Goal: Obtain resource: Download file/media

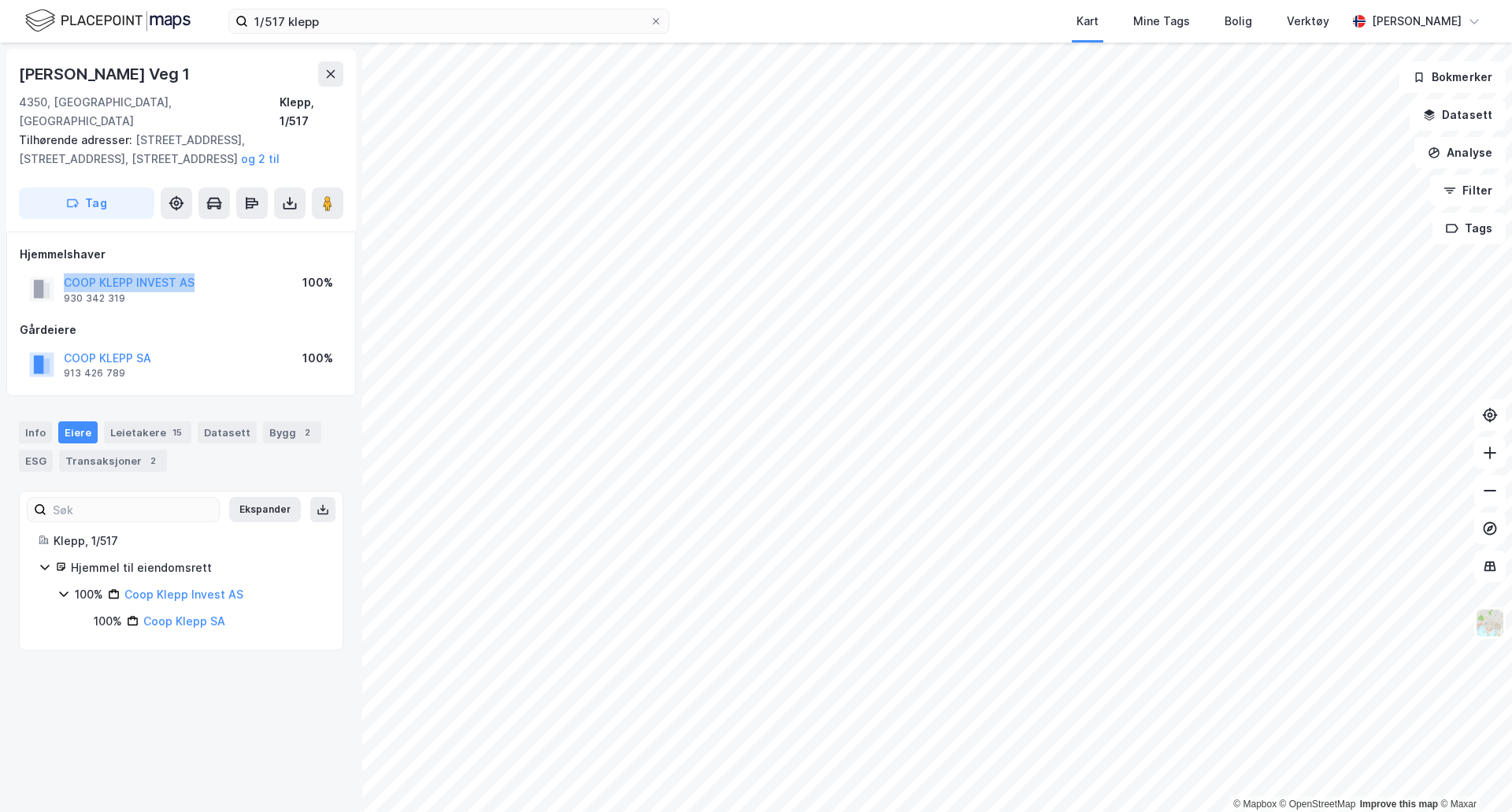
drag, startPoint x: 197, startPoint y: 258, endPoint x: 35, endPoint y: 249, distance: 162.2
click at [35, 249] on div "Hjemmelshaver COOP KLEPP INVEST AS 930 342 319 100%" at bounding box center [181, 276] width 322 height 63
click at [226, 676] on div "K.k. Kleppes Veg 1 4350, [GEOGRAPHIC_DATA], [GEOGRAPHIC_DATA] Klepp, 1/517 Tilh…" at bounding box center [181, 427] width 362 height 769
click at [281, 402] on div "Info [PERSON_NAME] 15 Datasett Bygg 2 ESG Transaksjoner 2" at bounding box center [181, 440] width 362 height 76
click at [277, 421] on div "Bygg 2" at bounding box center [292, 432] width 58 height 22
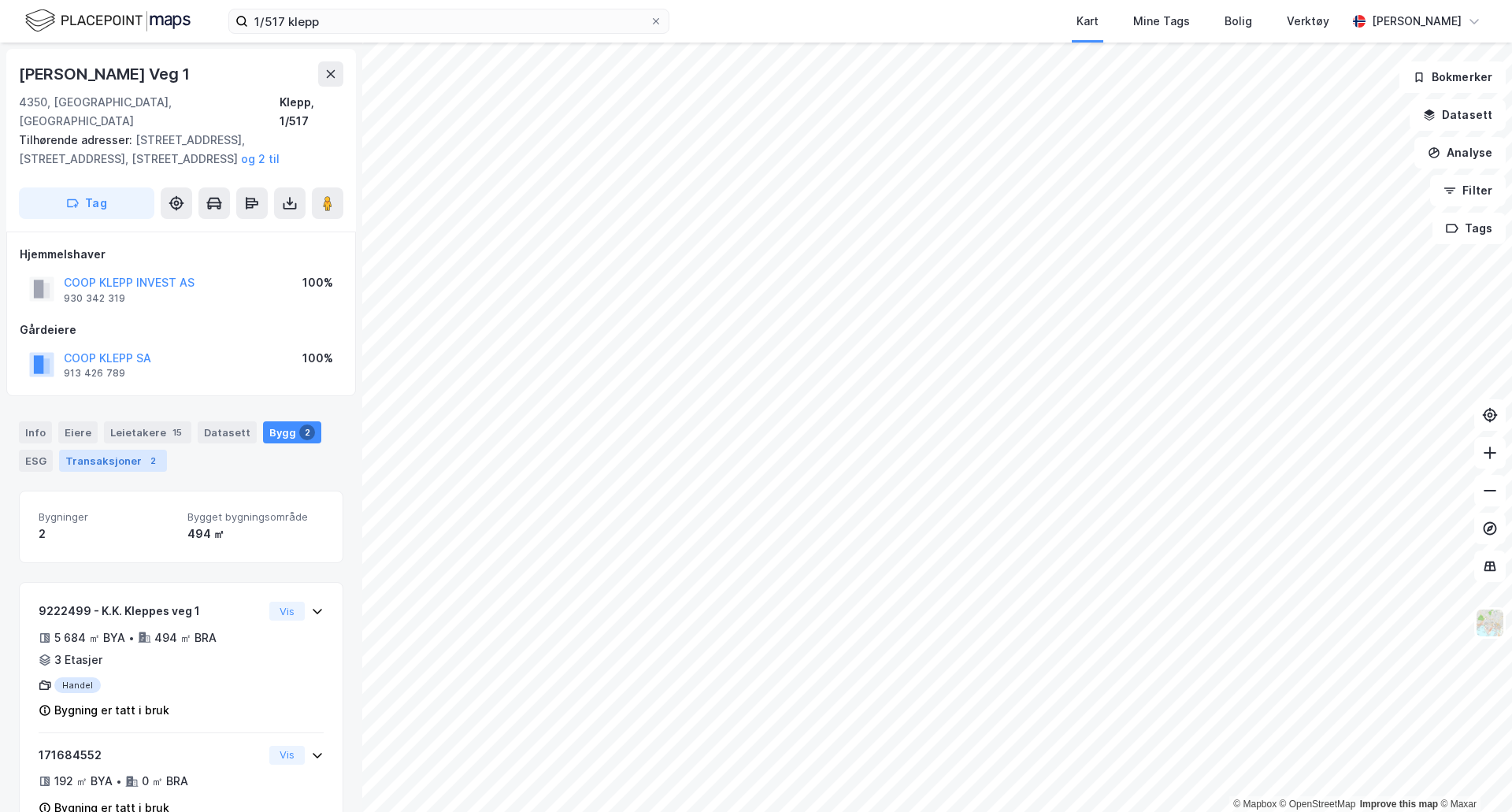
click at [121, 449] on div "Transaksjoner 2" at bounding box center [113, 460] width 108 height 22
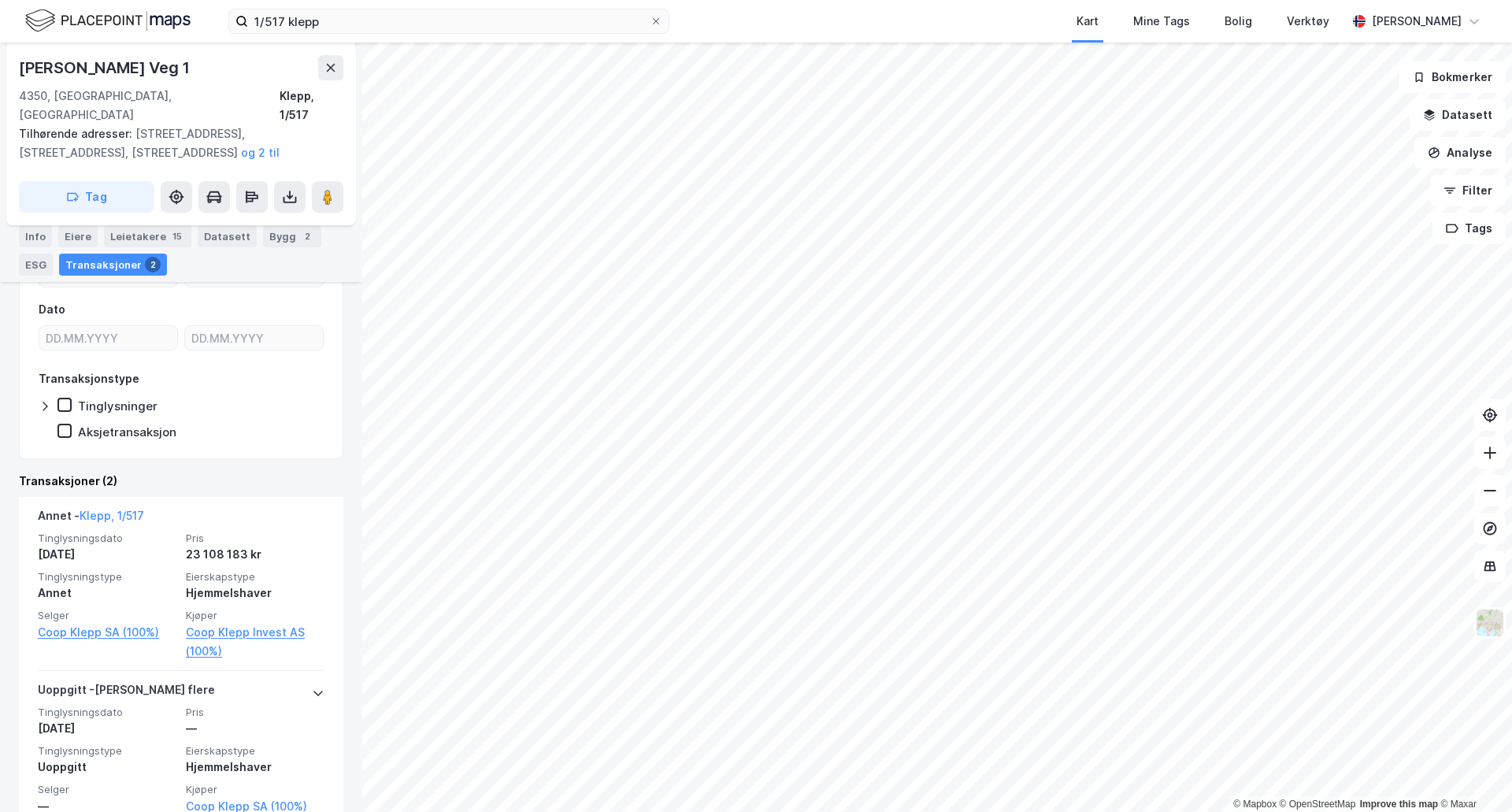
scroll to position [284, 0]
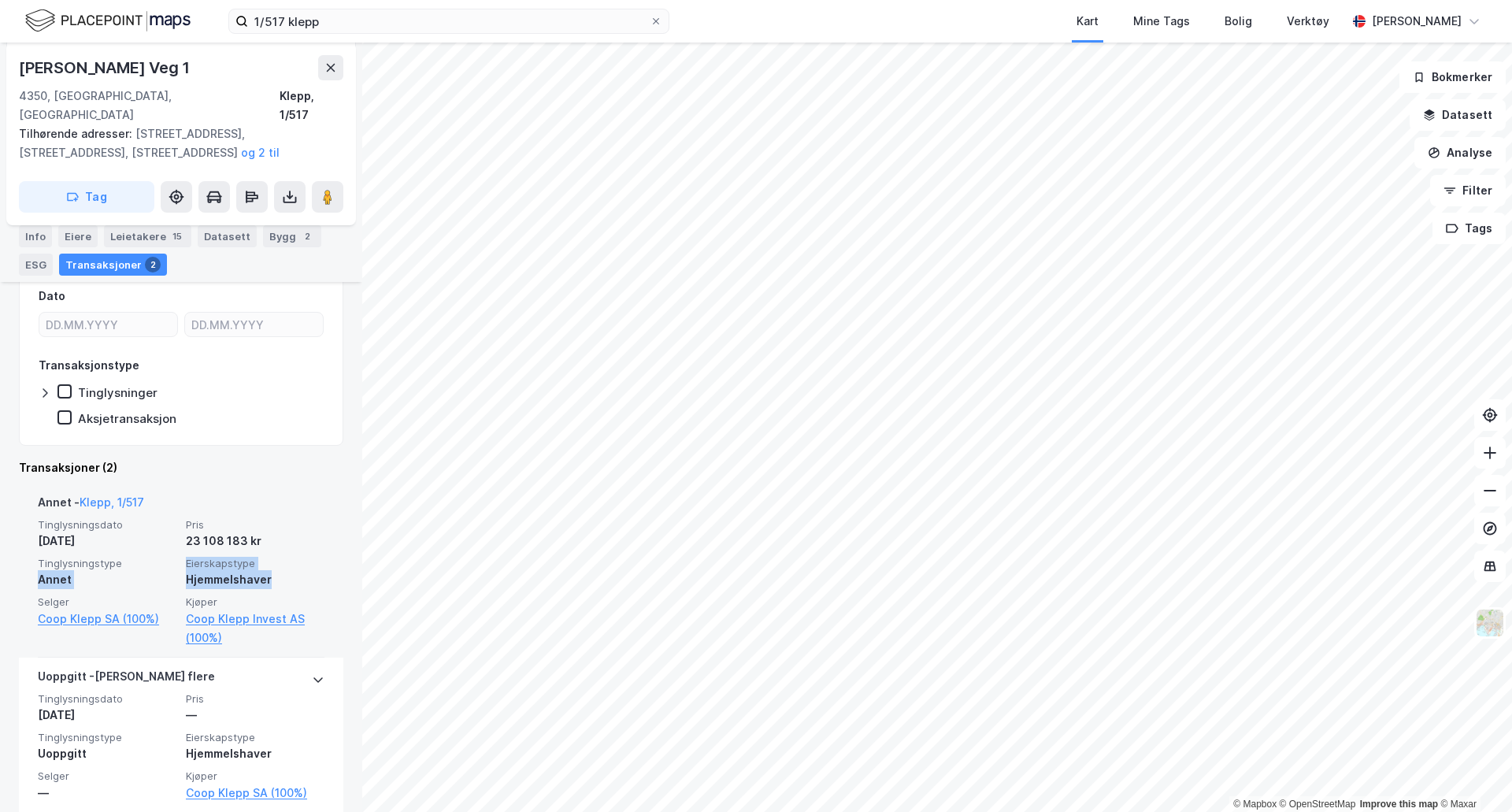
drag, startPoint x: 273, startPoint y: 561, endPoint x: 34, endPoint y: 562, distance: 239.0
click at [34, 562] on div "Annet - Klepp, 1/517 Tinglysningsdato [DATE] Pris 23 108 183 kr Tinglysningstyp…" at bounding box center [181, 571] width 324 height 174
drag, startPoint x: 38, startPoint y: 562, endPoint x: 44, endPoint y: 569, distance: 9.2
click at [39, 570] on div "Annet" at bounding box center [107, 579] width 138 height 19
click at [50, 573] on div "Tinglysningsdato [DATE] Pris 23 108 183 kr Tinglysningstype Annet Eierskapstype…" at bounding box center [181, 582] width 286 height 129
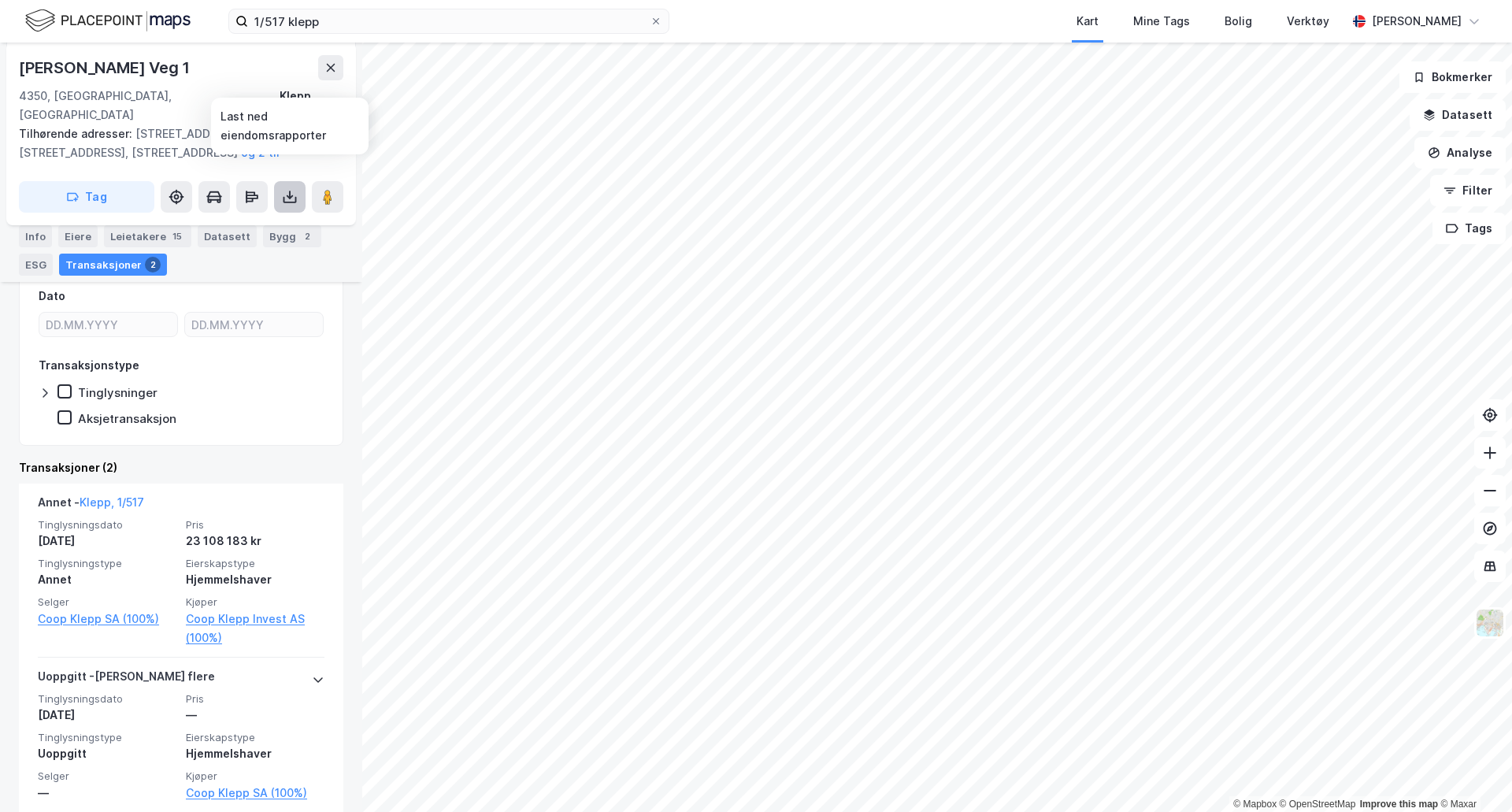
click at [300, 185] on button at bounding box center [290, 197] width 31 height 31
click at [276, 216] on div "Last ned grunnbok" at bounding box center [221, 228] width 168 height 26
